Goal: Information Seeking & Learning: Learn about a topic

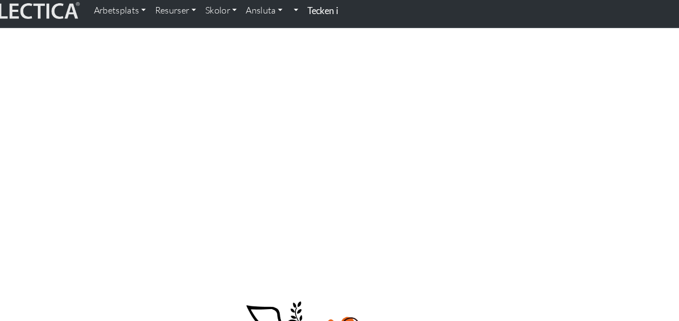
scroll to position [922, 0]
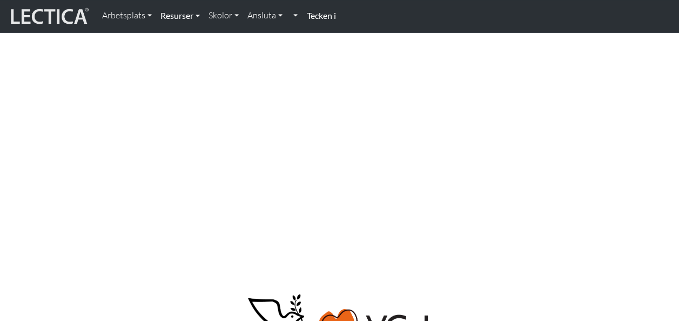
click at [200, 19] on link "Resurser" at bounding box center [180, 15] width 48 height 23
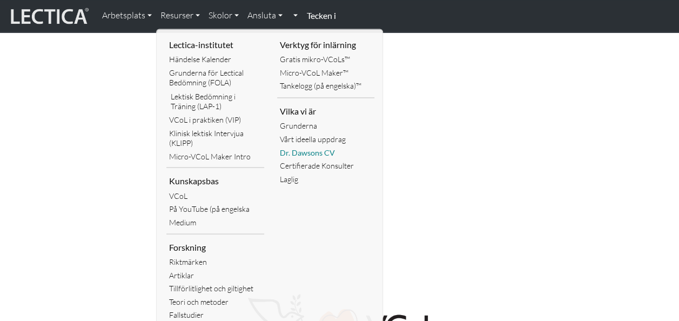
click at [312, 147] on link "Dr. Dawsons CV" at bounding box center [326, 152] width 98 height 13
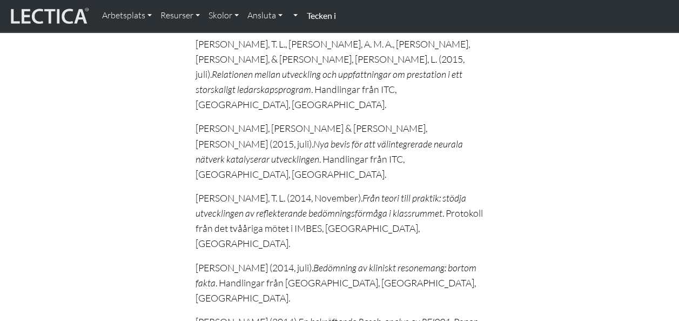
scroll to position [4319, 0]
click at [225, 10] on link "Skolor" at bounding box center [223, 15] width 39 height 23
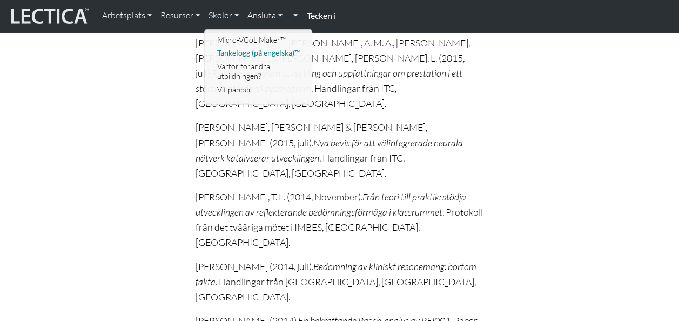
click at [238, 56] on link "Tankelogg (på engelska)™" at bounding box center [258, 52] width 89 height 13
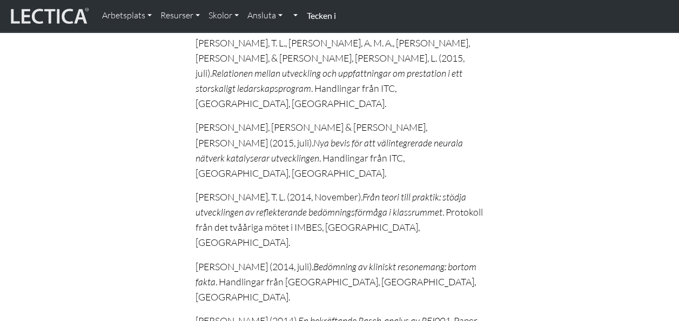
scroll to position [4304, 0]
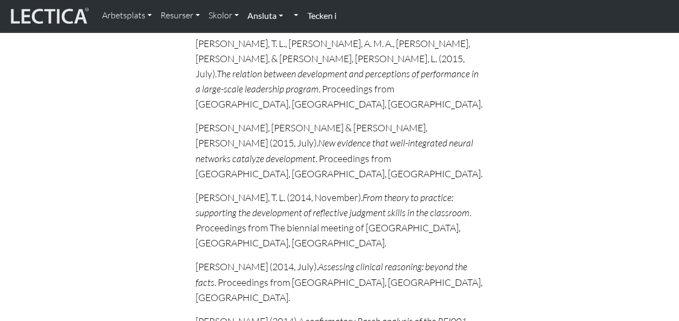
click at [280, 16] on link "Ansluta" at bounding box center [265, 15] width 44 height 23
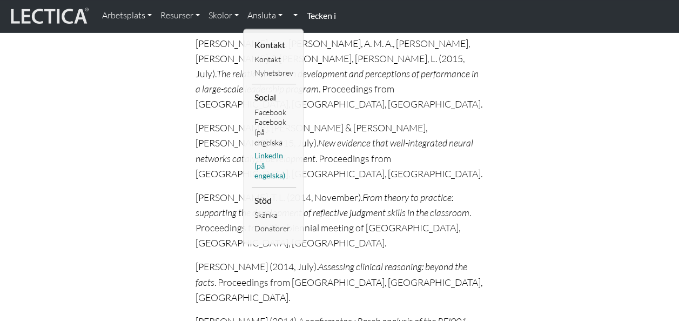
click at [265, 158] on link "LinkedIn (på engelska)" at bounding box center [274, 165] width 44 height 33
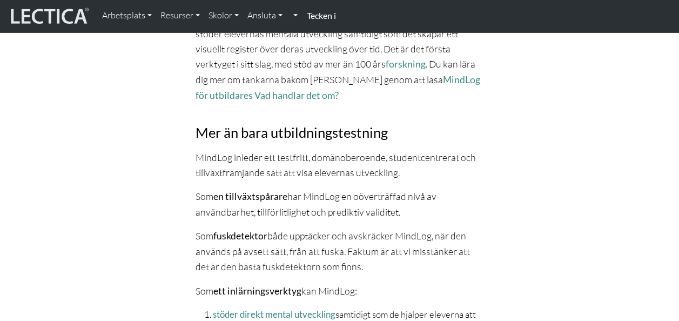
scroll to position [410, 0]
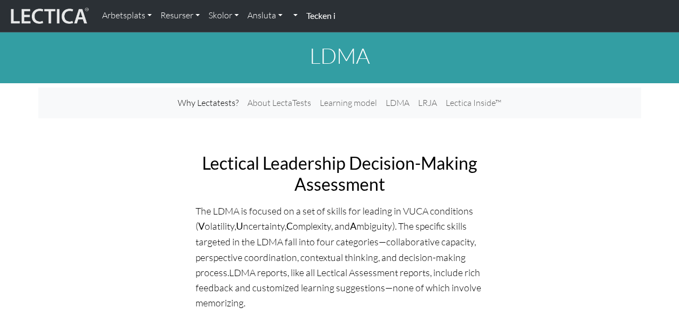
scroll to position [937, 0]
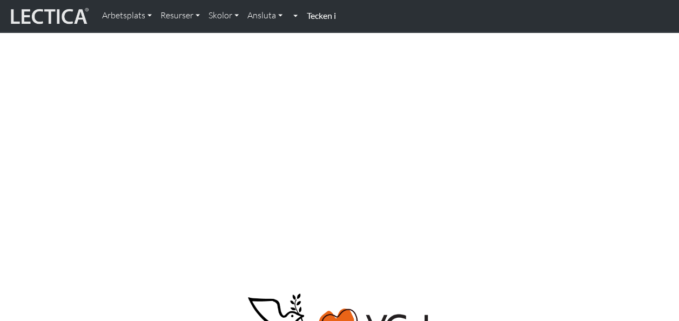
click at [302, 15] on link at bounding box center [294, 15] width 15 height 23
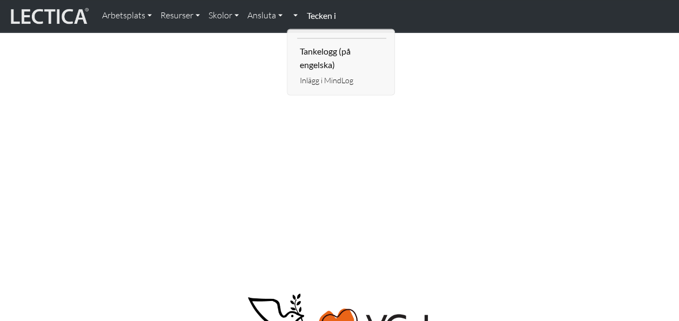
click at [328, 12] on strong "Tecken i" at bounding box center [320, 15] width 29 height 10
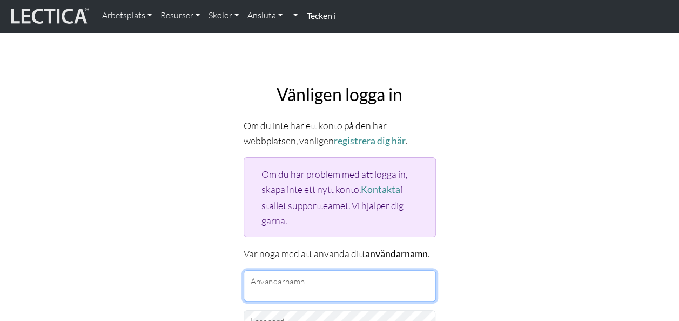
type input "[EMAIL_ADDRESS][DOMAIN_NAME]"
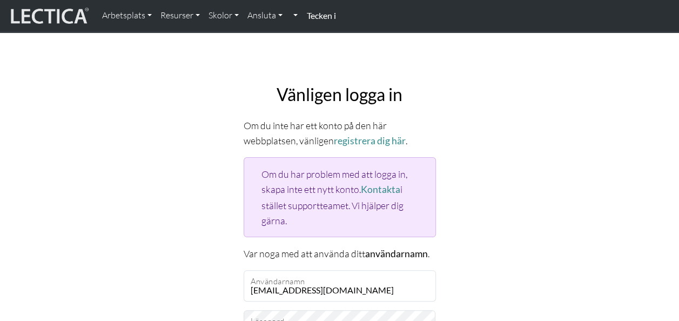
click at [327, 17] on strong "Tecken i" at bounding box center [320, 15] width 29 height 10
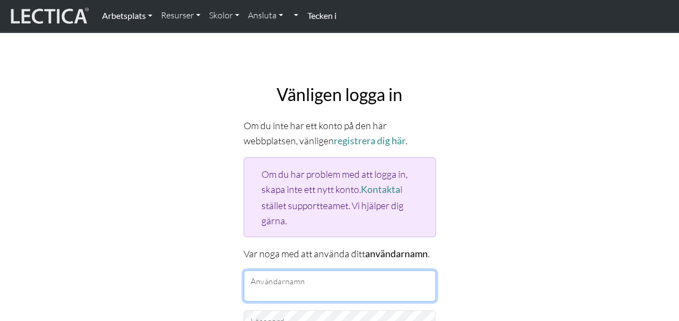
type input "miafantmiafant@gmail.com"
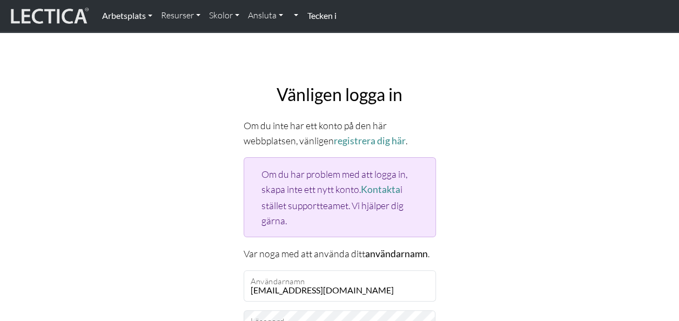
click at [125, 15] on link "Arbetsplats" at bounding box center [127, 15] width 59 height 23
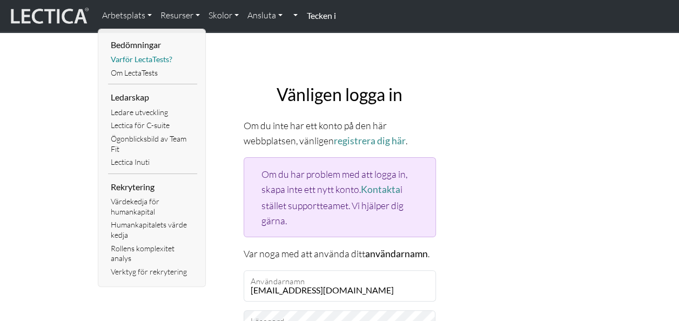
click at [141, 61] on link "Varför LectaTests?" at bounding box center [152, 59] width 89 height 13
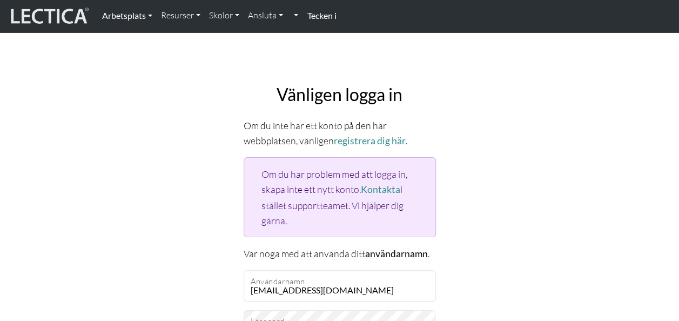
click at [149, 18] on link "Arbetsplats" at bounding box center [127, 15] width 59 height 23
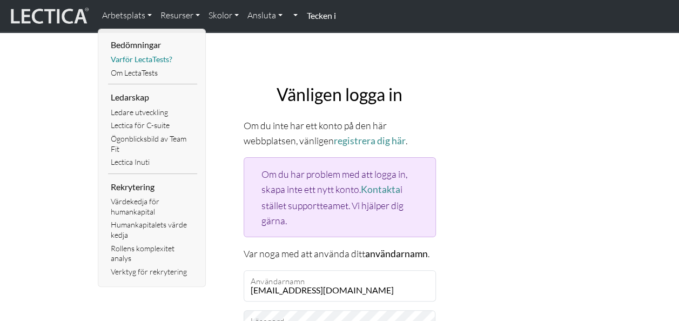
click at [151, 59] on link "Varför LectaTests?" at bounding box center [152, 59] width 89 height 13
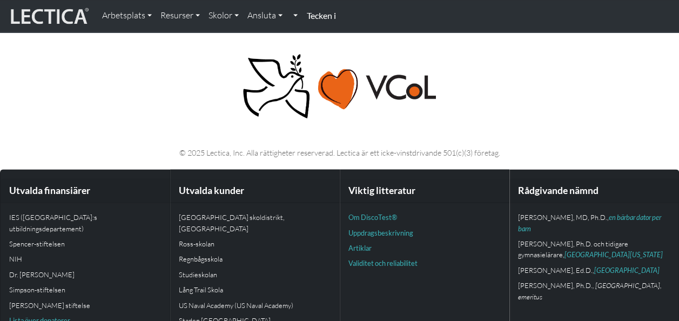
scroll to position [925, 0]
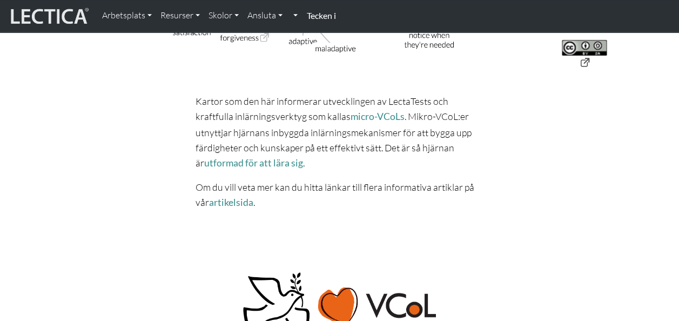
scroll to position [691, 0]
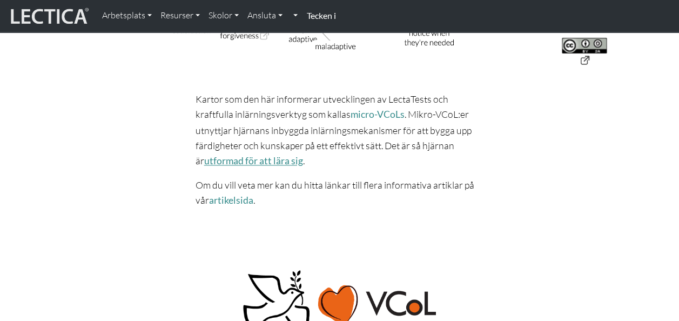
click at [303, 155] on link "utformad för att lära sig" at bounding box center [253, 160] width 99 height 11
